Goal: Task Accomplishment & Management: Use online tool/utility

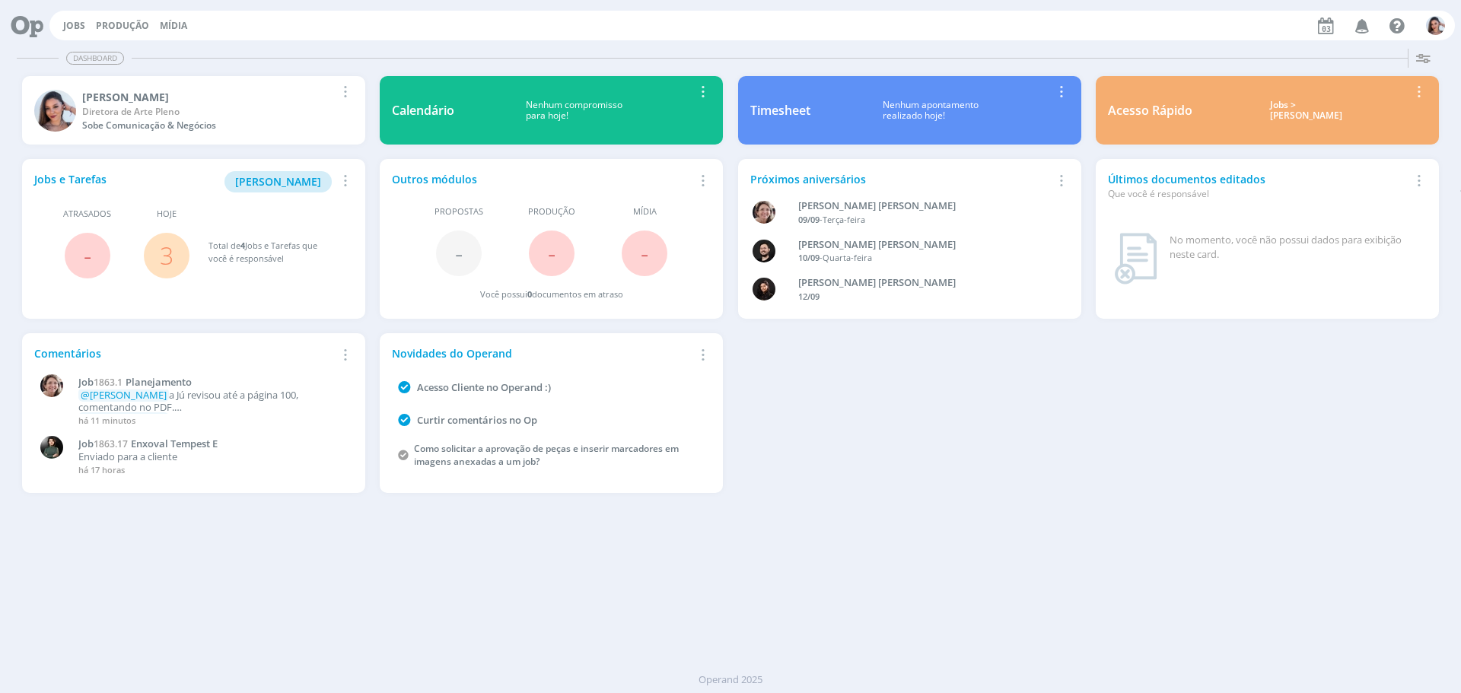
click at [173, 248] on link "3" at bounding box center [167, 255] width 14 height 33
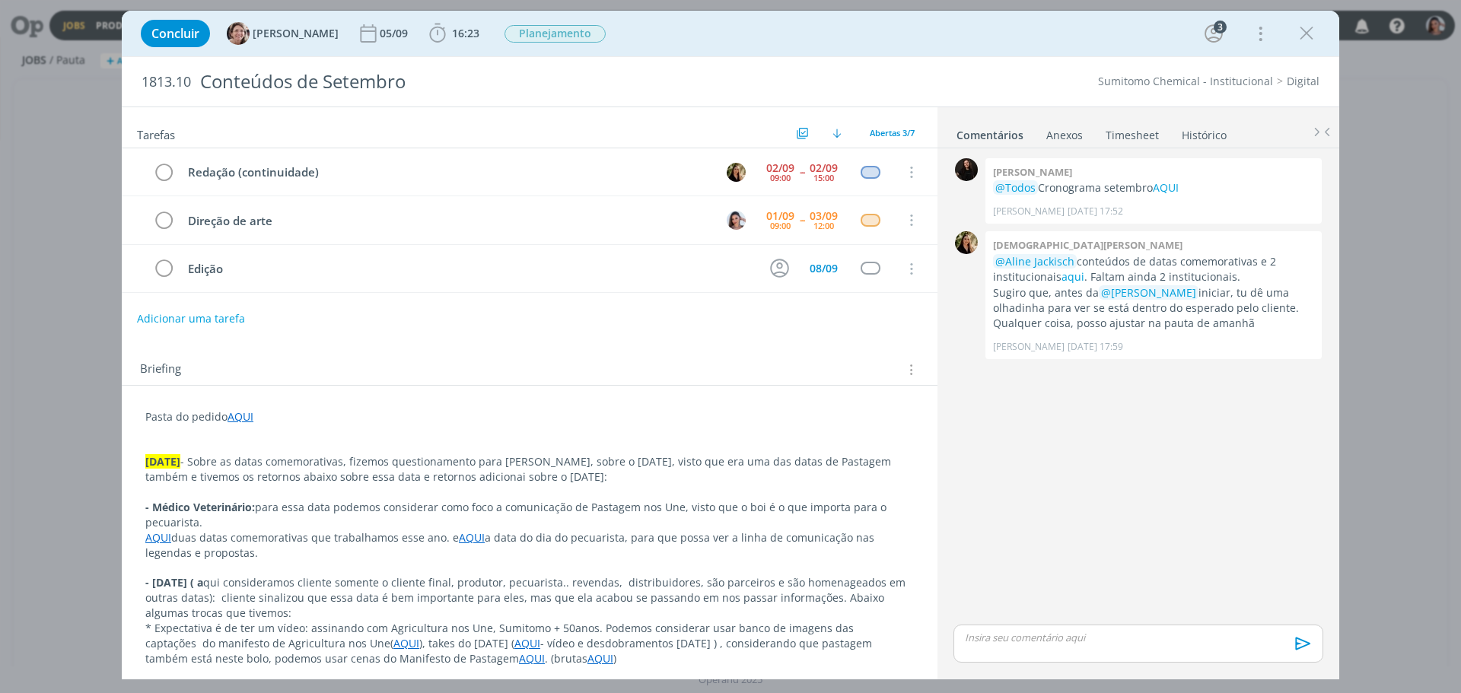
click at [672, 663] on p "* Expectativa é de ter um vídeo: assinando com Agricultura nos Une, Sumitomo + …" at bounding box center [529, 644] width 768 height 46
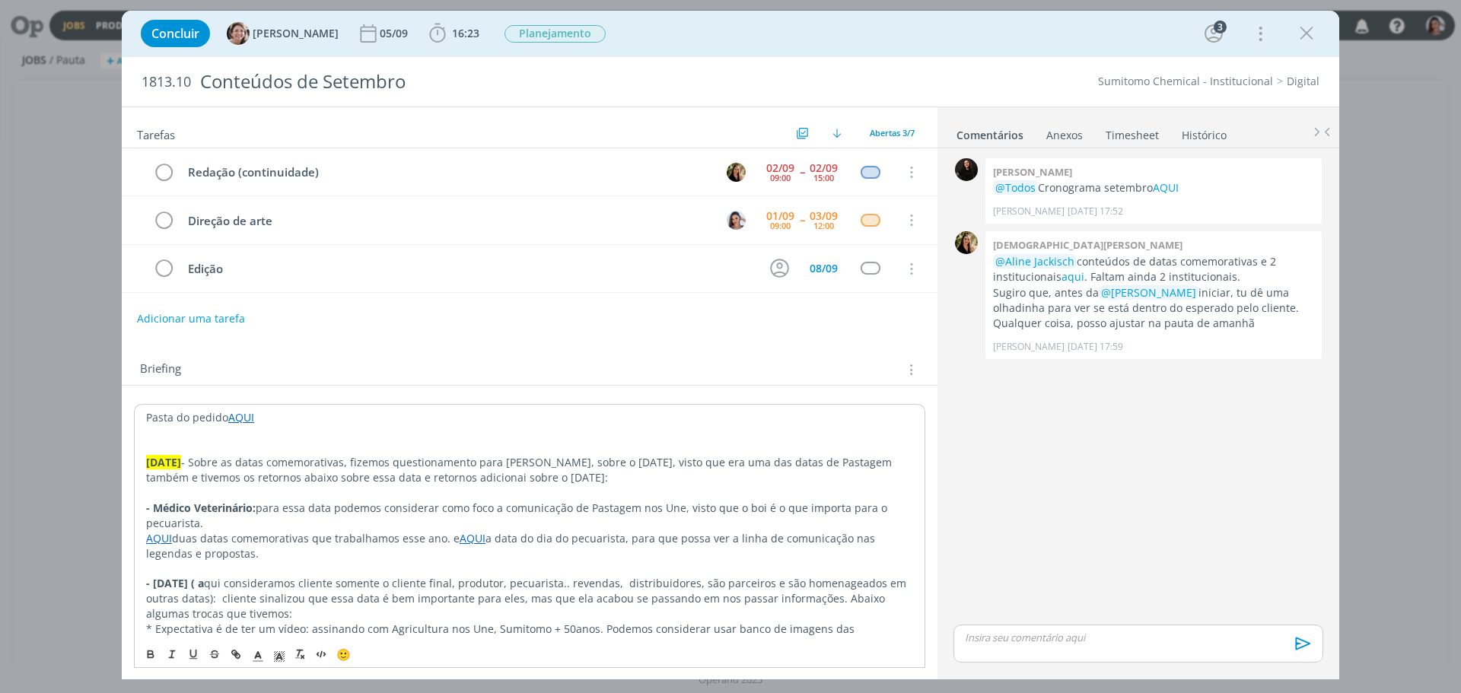
scroll to position [76, 0]
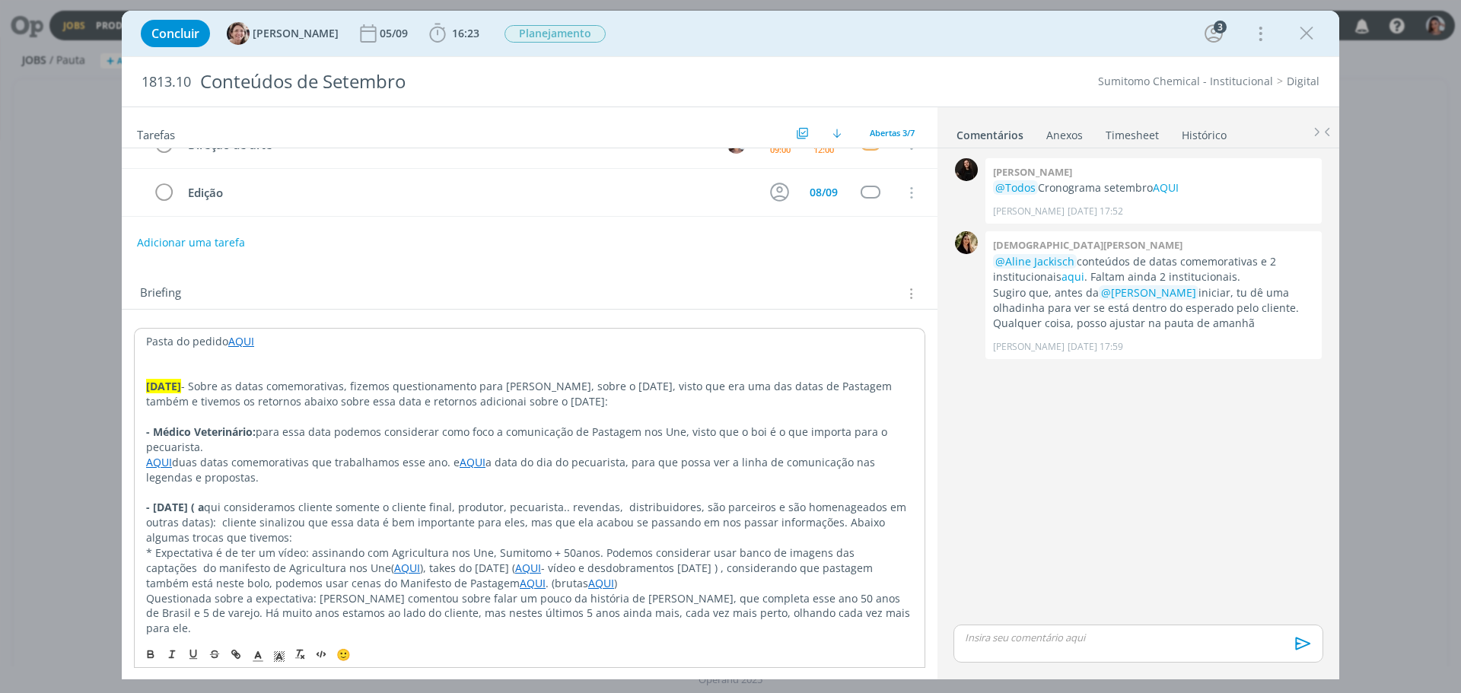
click at [607, 581] on link "AQUI" at bounding box center [601, 583] width 26 height 14
click at [482, 453] on p "- Médico Veterinário: para essa data podemos considerar como foco a comunicação…" at bounding box center [529, 440] width 767 height 30
click at [479, 461] on link "AQUI" at bounding box center [473, 462] width 26 height 14
click at [484, 479] on div "https://sobeae.sharepoint.com/:f:/s/SOBEAE/EqOUM7el4clGq2Etla6z8ZQBMlWnzWKvoxQO…" at bounding box center [452, 491] width 279 height 29
click at [481, 487] on link "https://sobeae.sharepoint.com/:f:/s/SOBEAE/EqOUM7el4clGq2Etla6z8ZQBMlWnzWKvoxQO…" at bounding box center [423, 492] width 115 height 20
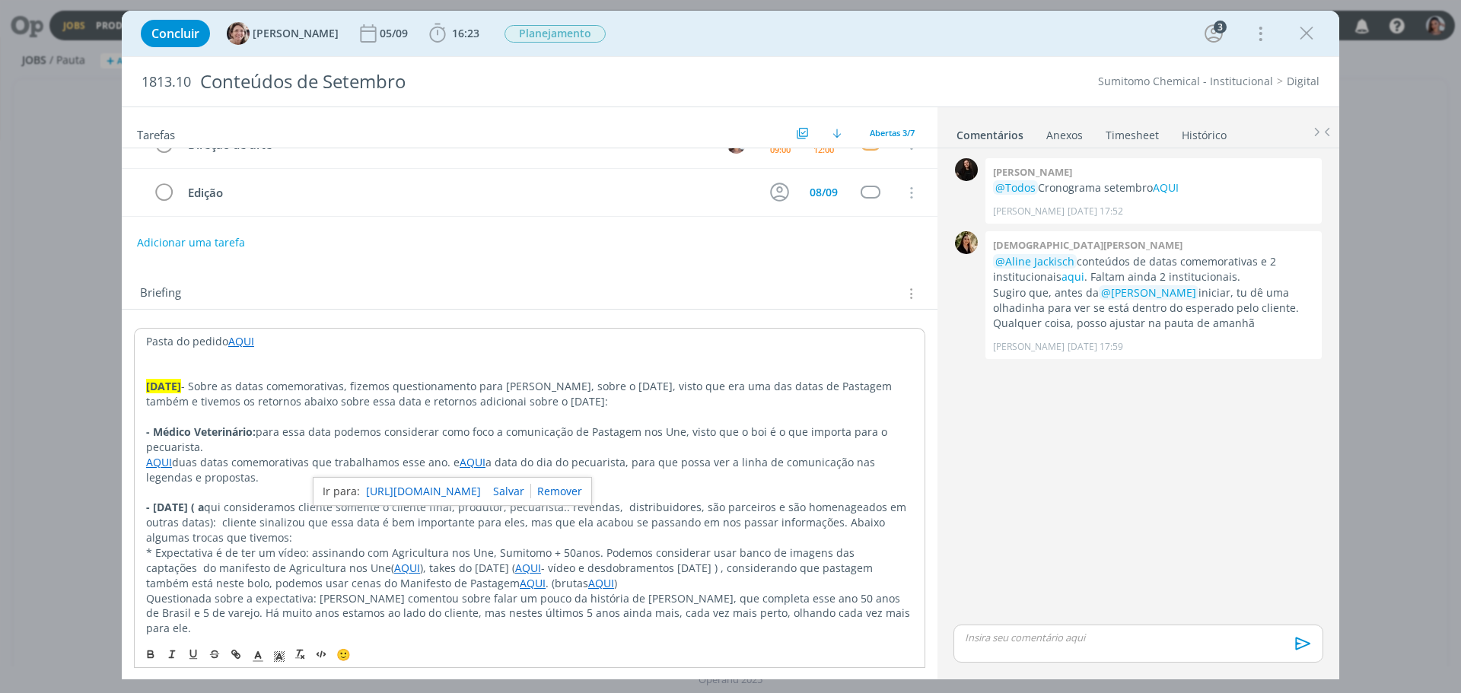
click at [614, 412] on p "dialog" at bounding box center [529, 416] width 767 height 15
click at [1161, 190] on link "AQUI" at bounding box center [1166, 187] width 26 height 14
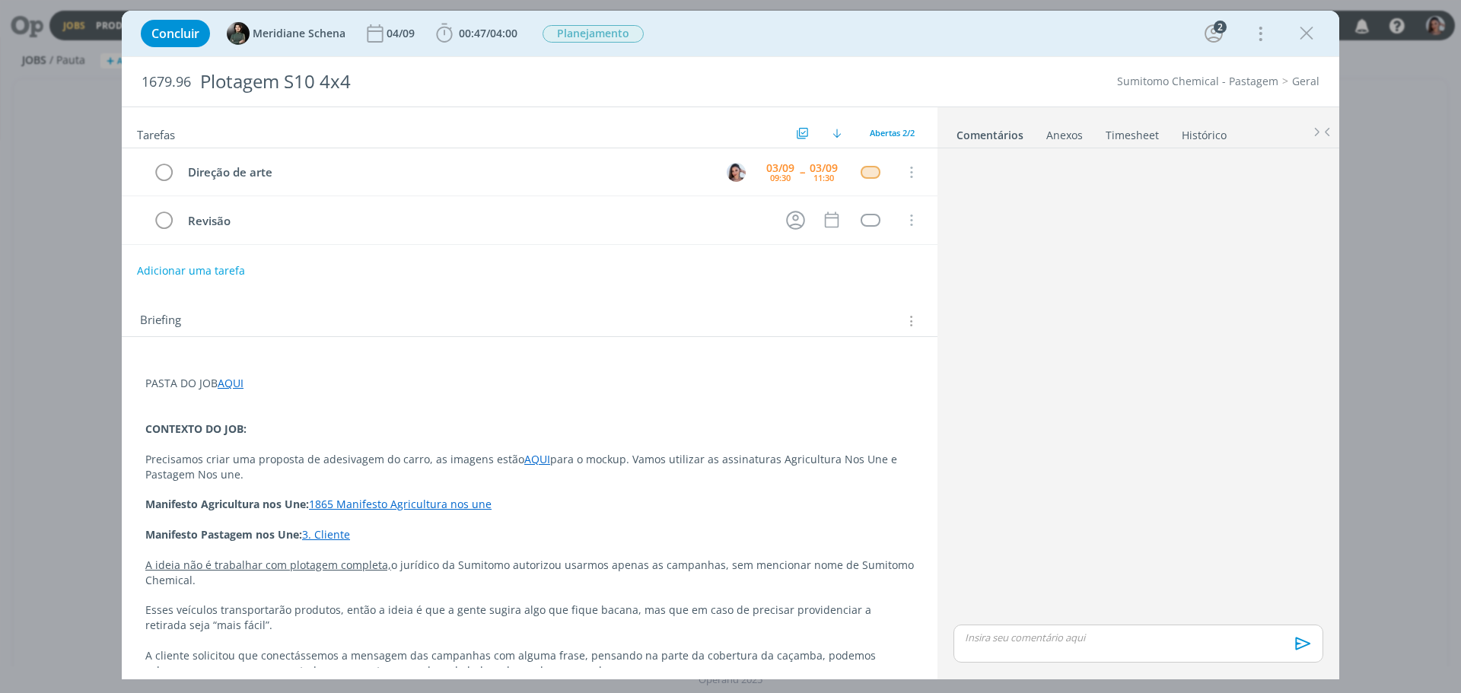
click at [425, 505] on link "1865 Manifesto Agricultura nos une" at bounding box center [400, 504] width 183 height 14
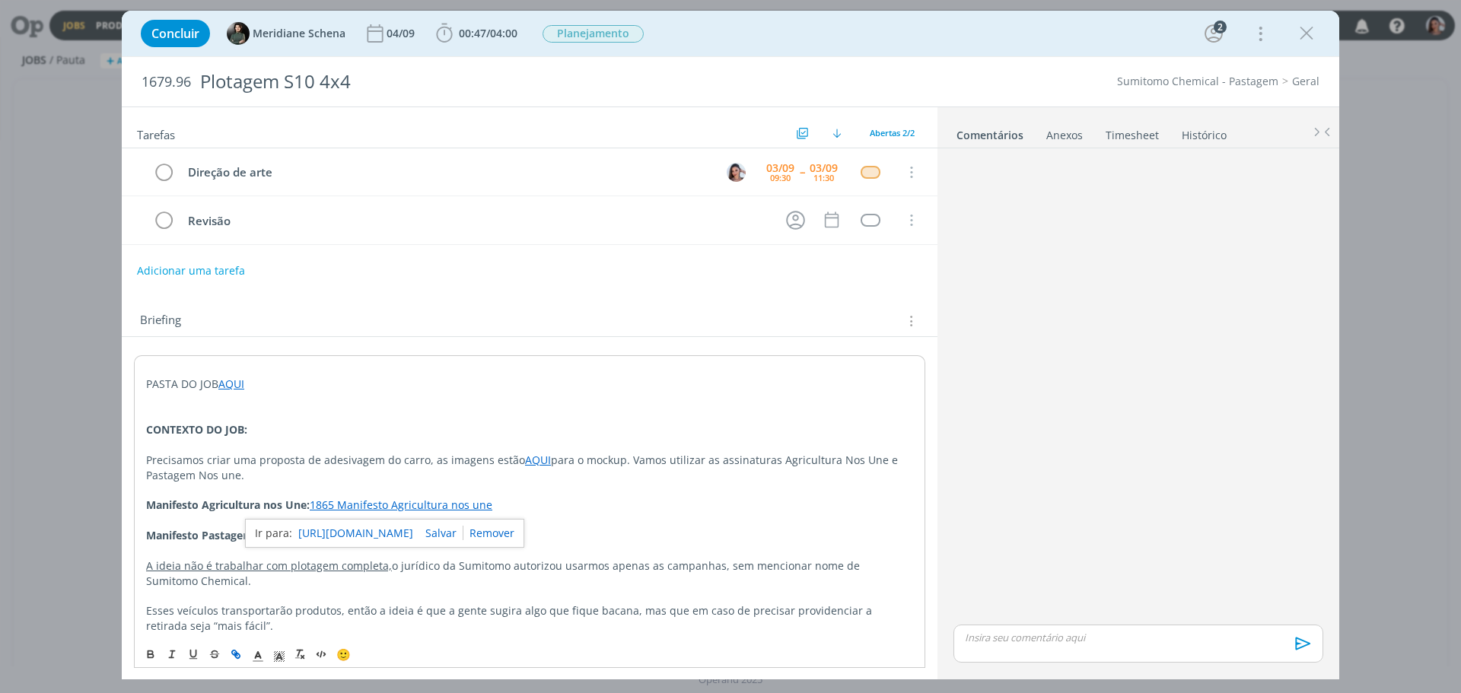
click at [413, 528] on link "[URL][DOMAIN_NAME]" at bounding box center [355, 533] width 115 height 20
click at [493, 490] on p "dialog" at bounding box center [529, 489] width 767 height 15
click at [537, 450] on p "dialog" at bounding box center [529, 444] width 767 height 15
click at [531, 462] on link "AQUI" at bounding box center [538, 460] width 26 height 14
click at [538, 489] on link "[URL][DOMAIN_NAME]" at bounding box center [483, 489] width 115 height 20
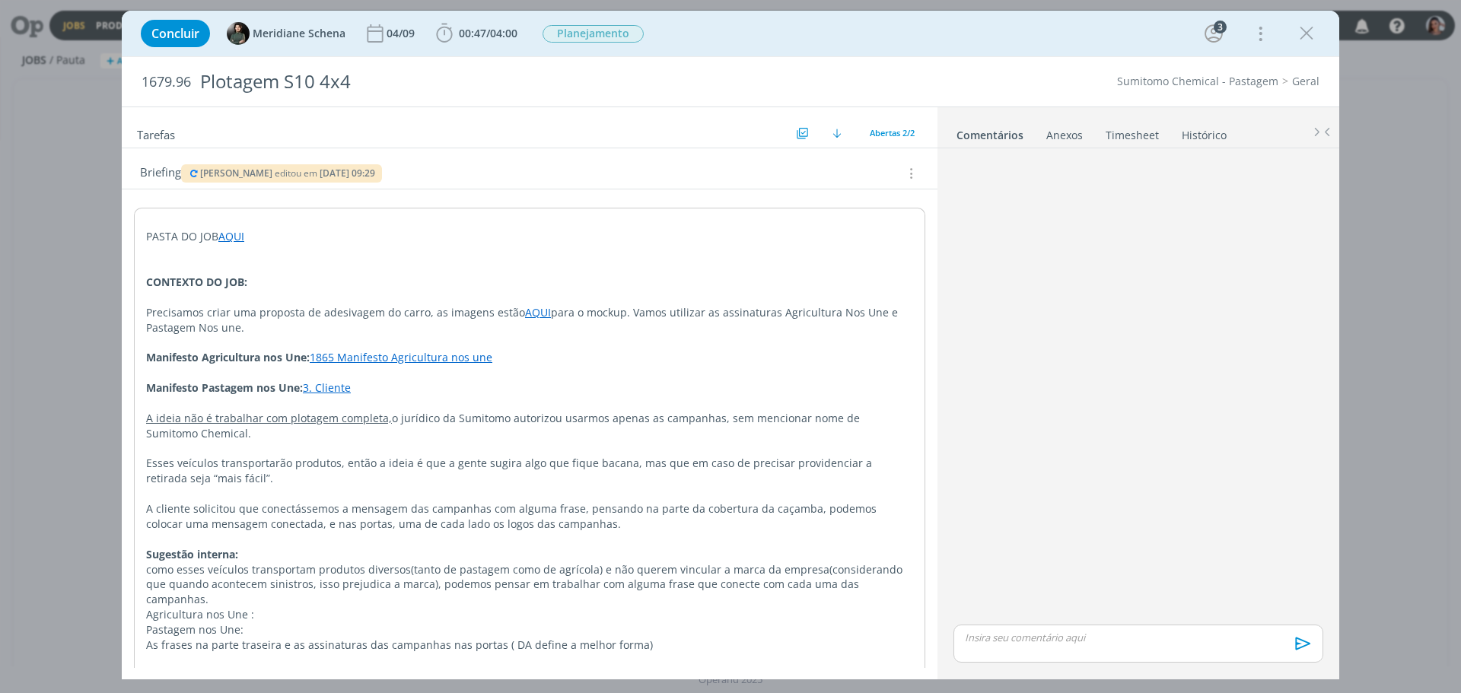
scroll to position [234, 0]
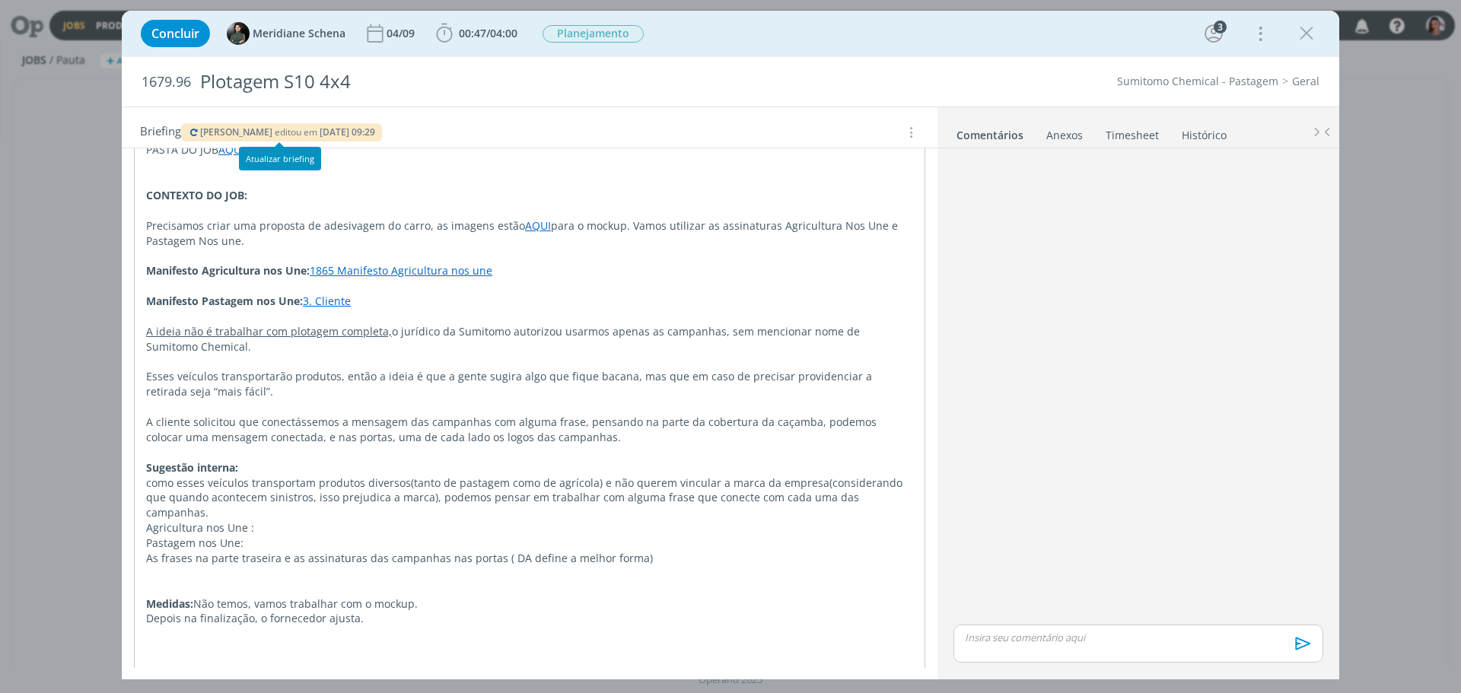
click at [194, 132] on icon "dialog" at bounding box center [194, 132] width 12 height 9
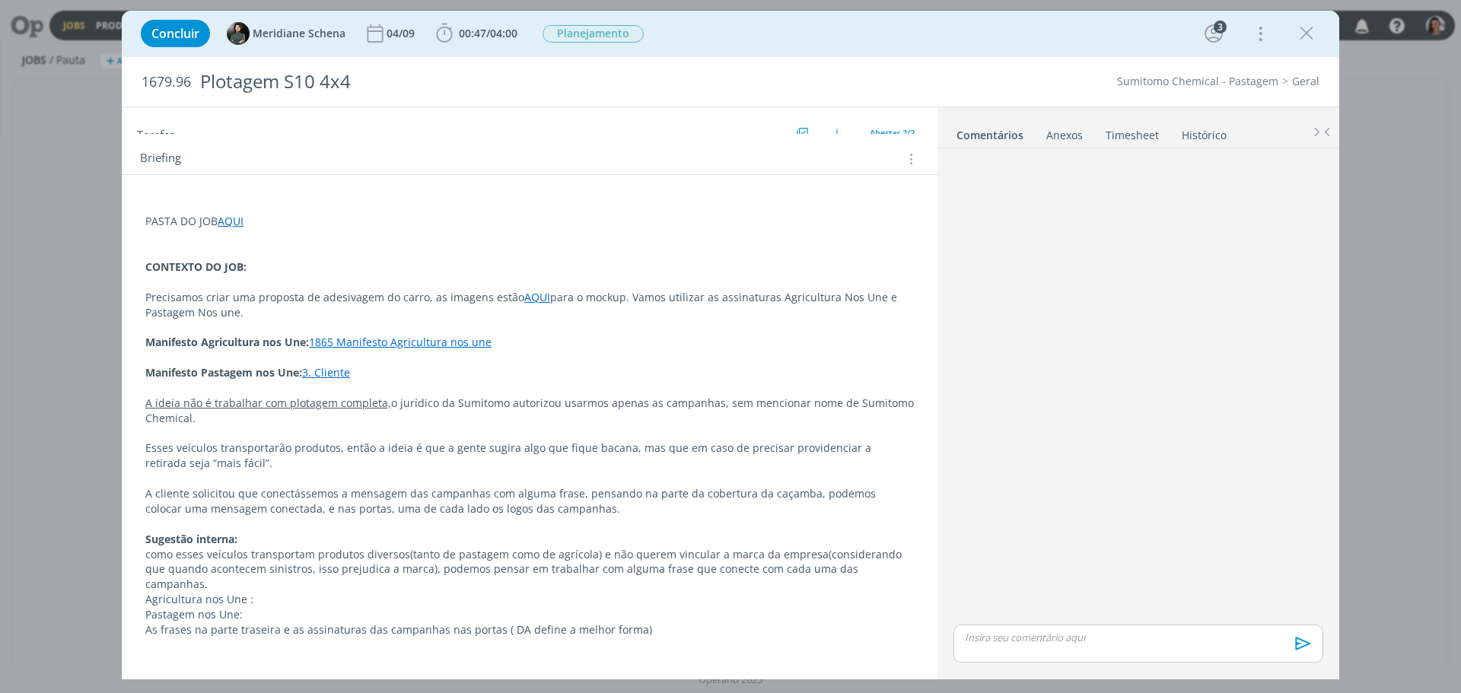
scroll to position [234, 0]
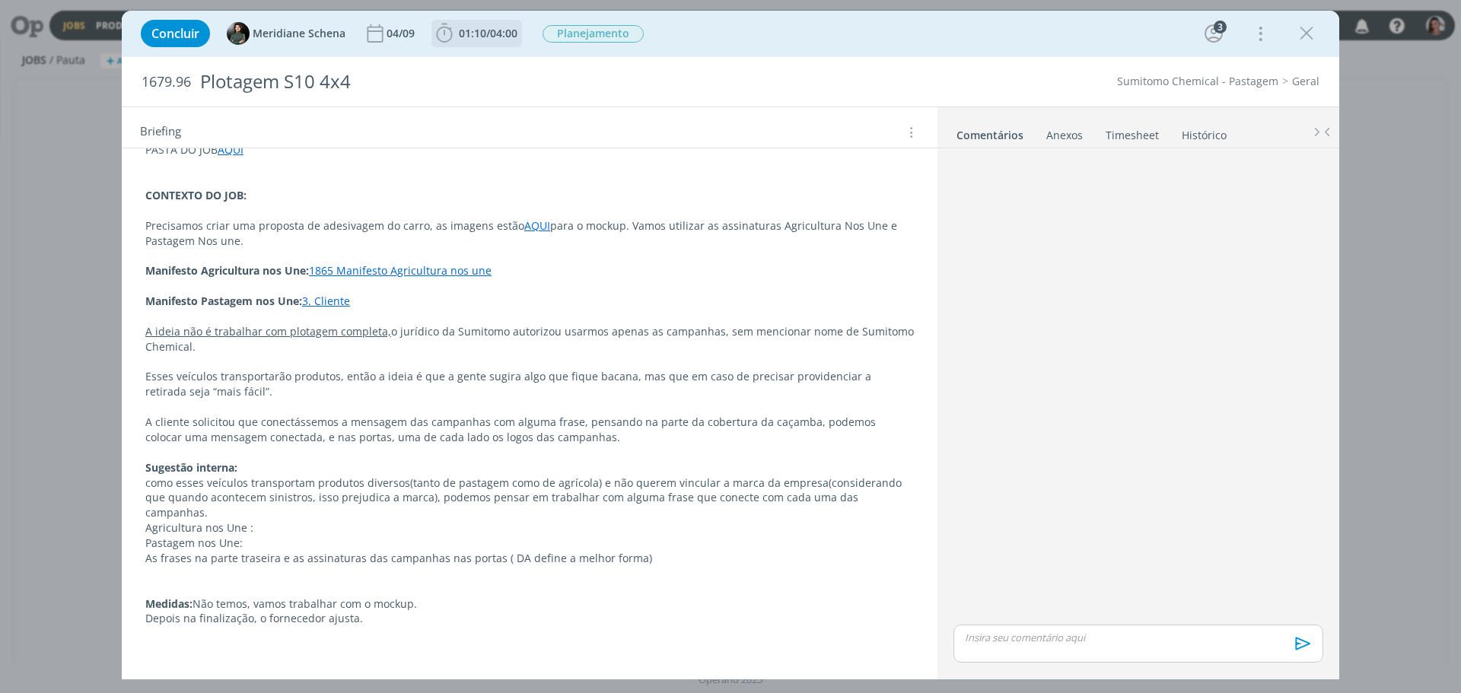
click at [448, 29] on icon "dialog" at bounding box center [444, 33] width 16 height 19
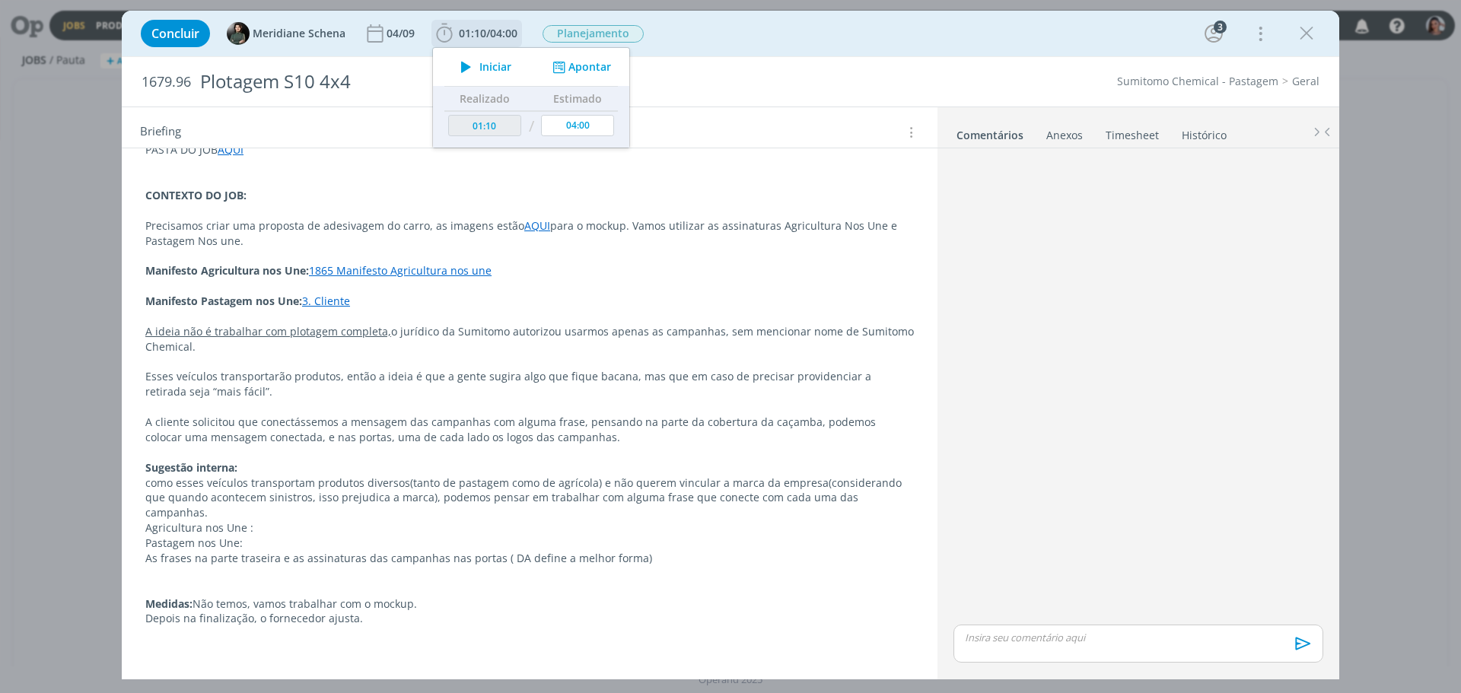
click at [499, 72] on span "Iniciar" at bounding box center [495, 67] width 32 height 11
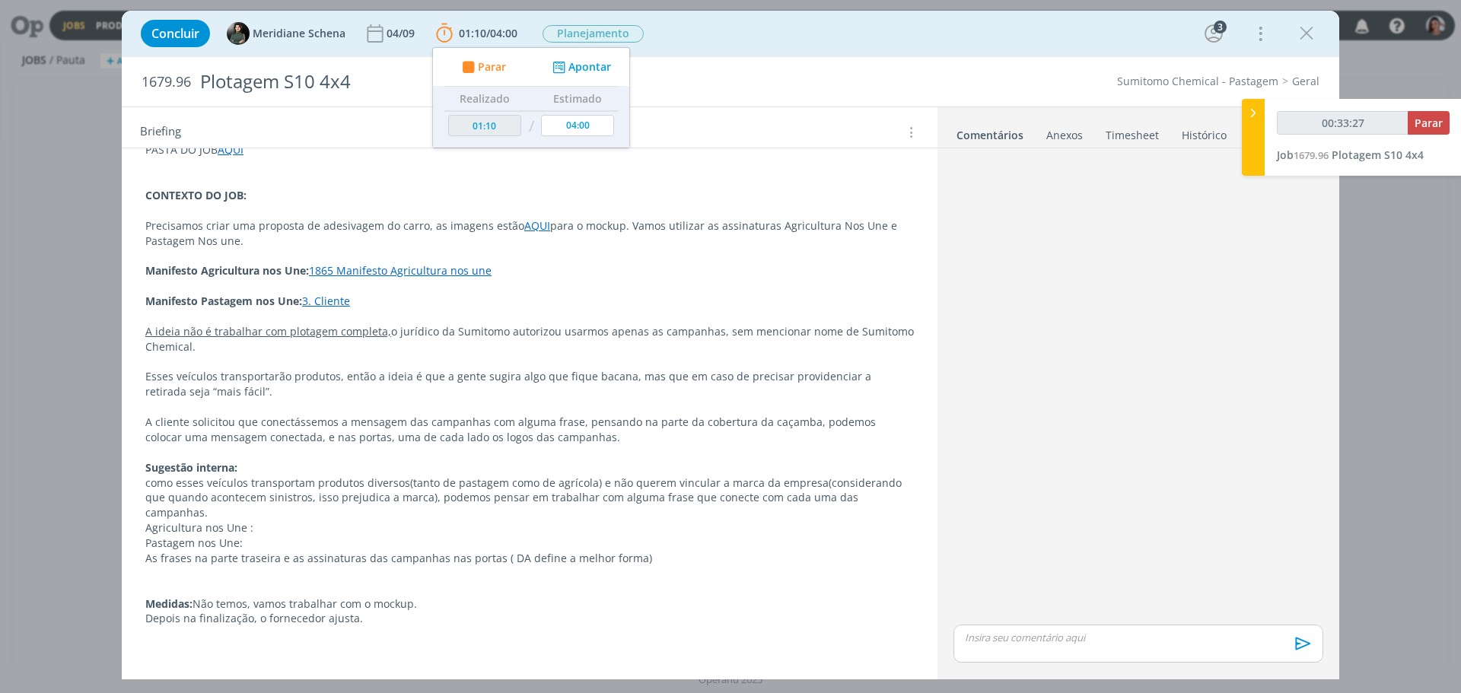
type input "00:34:27"
